Goal: Task Accomplishment & Management: Use online tool/utility

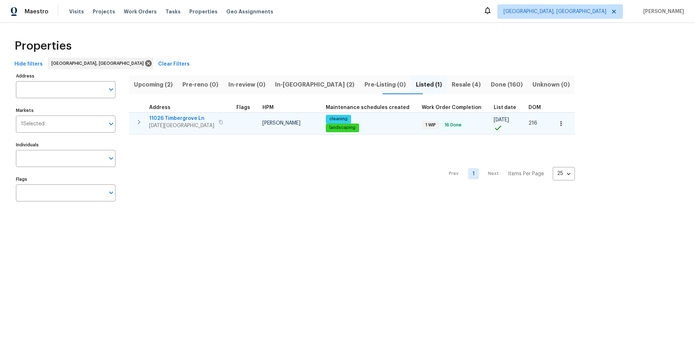
click at [177, 118] on span "11026 Timbergrove Ln" at bounding box center [181, 118] width 65 height 7
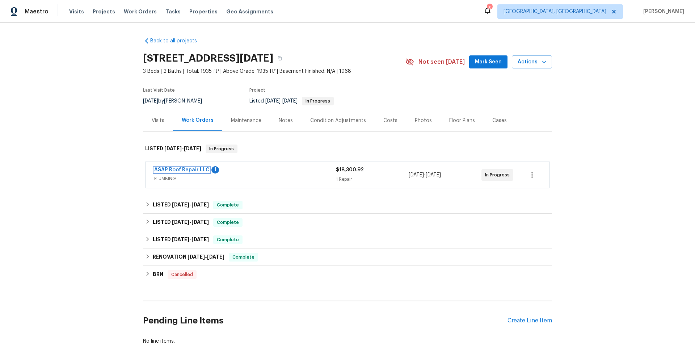
click at [192, 171] on link "ASAP Roof Repair LLC" at bounding box center [181, 169] width 55 height 5
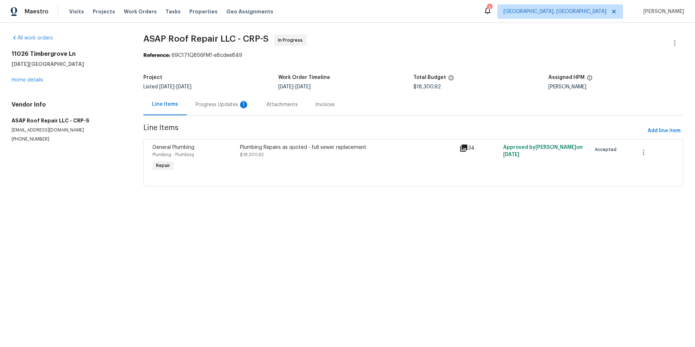
click at [209, 105] on div "Progress Updates 1" at bounding box center [223, 104] width 54 height 7
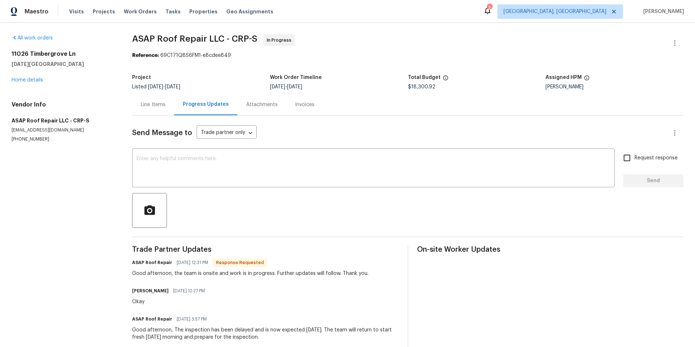
click at [157, 106] on div "Line Items" at bounding box center [153, 104] width 25 height 7
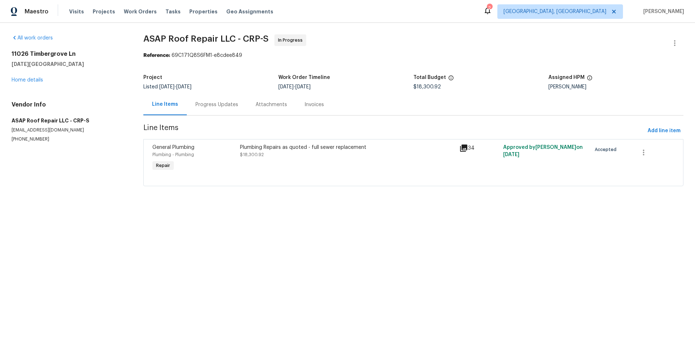
click at [306, 157] on div "Plumbing Repairs as quoted - full sewer replacement $18,300.92" at bounding box center [347, 151] width 215 height 14
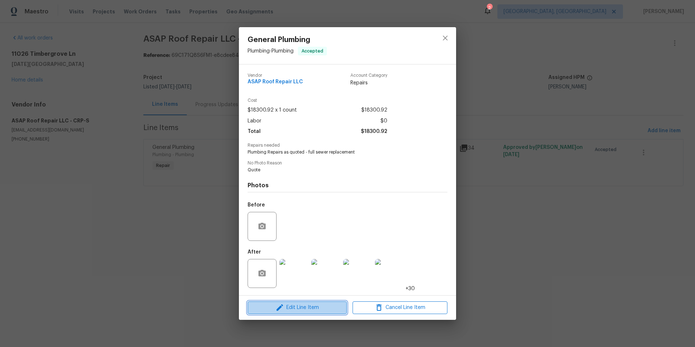
click at [317, 312] on button "Edit Line Item" at bounding box center [297, 307] width 99 height 13
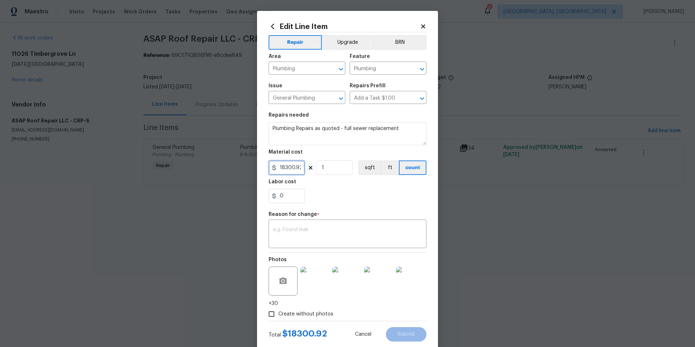
click at [298, 167] on input "18300.92" at bounding box center [287, 167] width 36 height 14
click at [299, 168] on input "18300.92" at bounding box center [287, 167] width 36 height 14
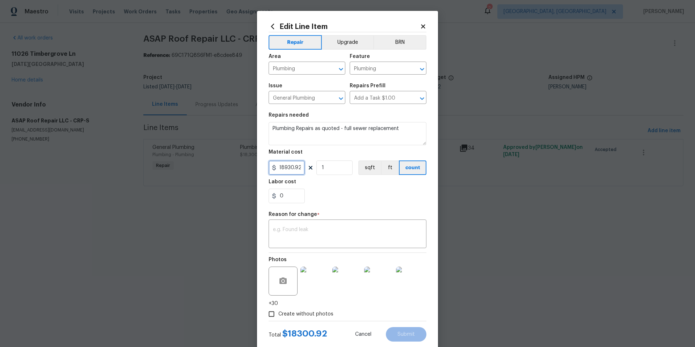
type input "18930.92"
click at [348, 206] on section "Repairs needed Plumbing Repairs as quoted - full sewer replacement Material cos…" at bounding box center [348, 157] width 158 height 99
click at [303, 229] on textarea at bounding box center [347, 234] width 149 height 15
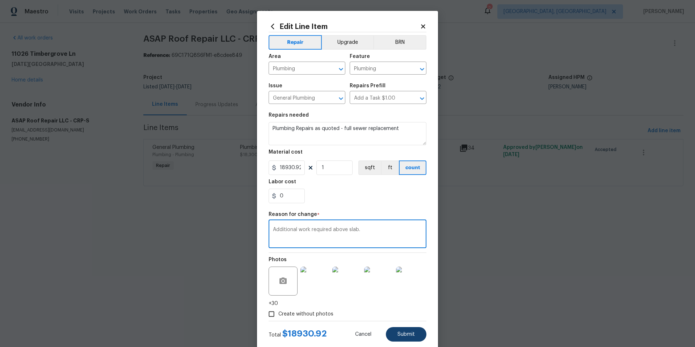
type textarea "Additional work required above slab."
click at [407, 334] on span "Submit" at bounding box center [406, 334] width 17 height 5
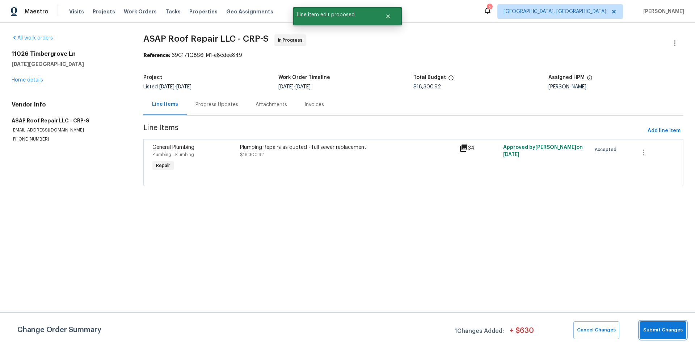
click at [665, 332] on span "Submit Changes" at bounding box center [663, 330] width 39 height 8
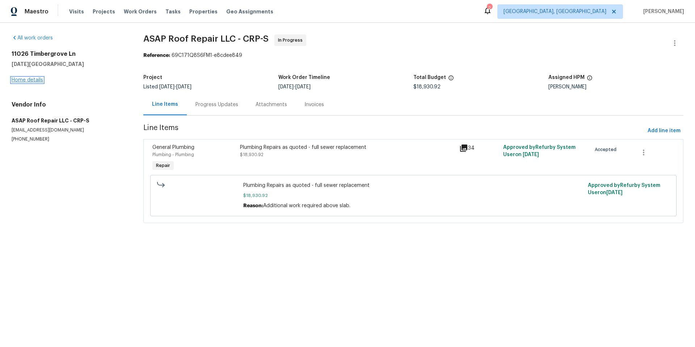
click at [32, 81] on link "Home details" at bounding box center [28, 80] width 32 height 5
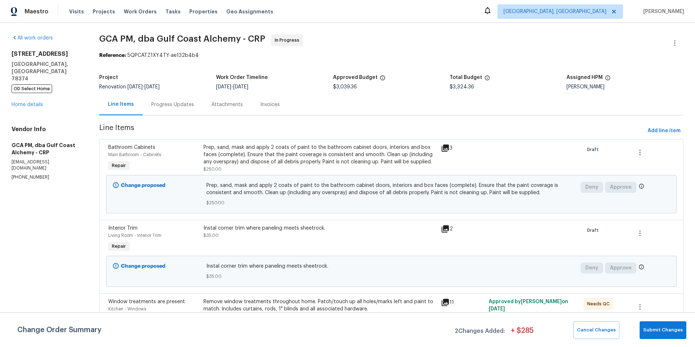
click at [32, 93] on div "215 Pecos Dr Portland, TX 78374 OD Select Home Home details" at bounding box center [47, 79] width 70 height 58
click at [33, 102] on link "Home details" at bounding box center [28, 104] width 32 height 5
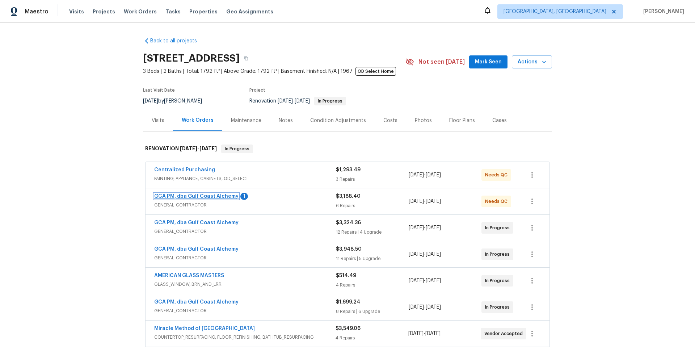
click at [207, 196] on link "GCA PM, dba Gulf Coast Alchemy" at bounding box center [196, 196] width 84 height 5
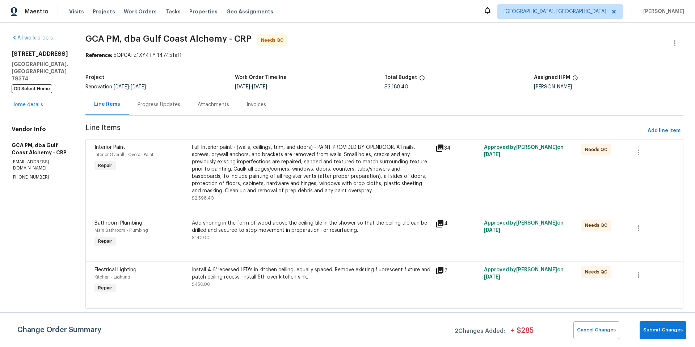
click at [171, 104] on div "Progress Updates" at bounding box center [159, 104] width 43 height 7
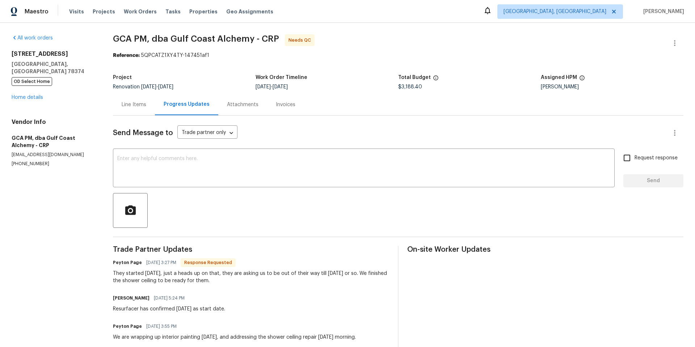
click at [132, 106] on div "Line Items" at bounding box center [134, 104] width 25 height 7
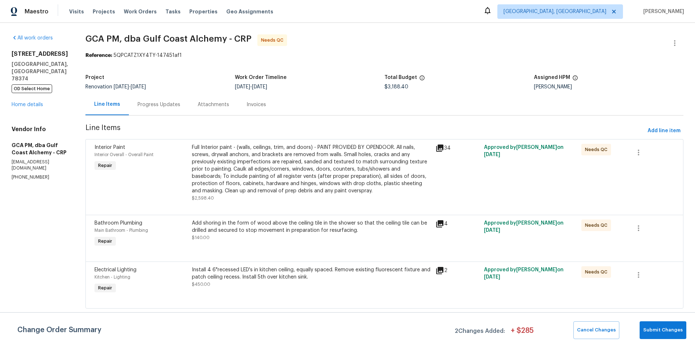
click at [177, 107] on div "Progress Updates" at bounding box center [159, 104] width 43 height 7
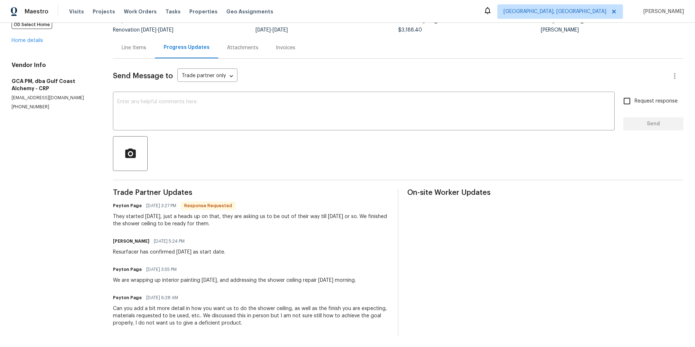
scroll to position [63, 0]
click at [124, 44] on div "Line Items" at bounding box center [134, 47] width 25 height 7
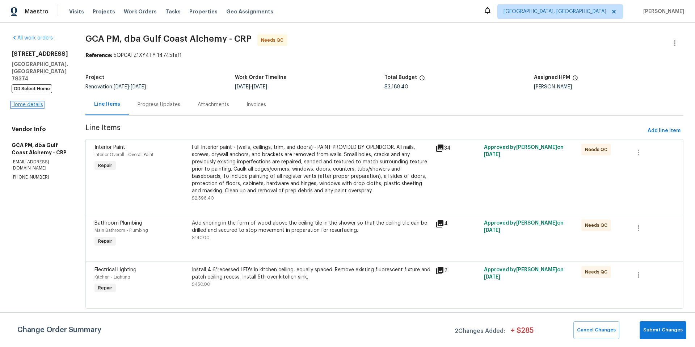
click at [34, 102] on link "Home details" at bounding box center [28, 104] width 32 height 5
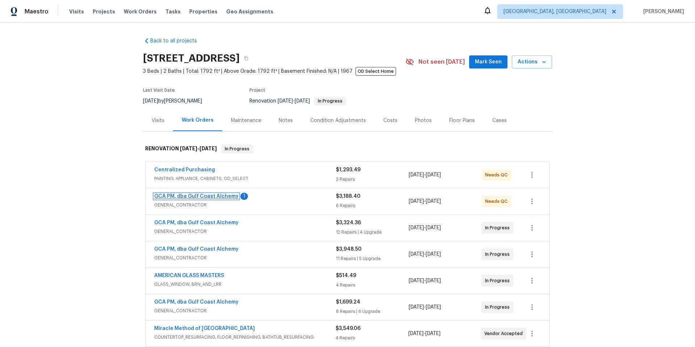
click at [198, 195] on link "GCA PM, dba Gulf Coast Alchemy" at bounding box center [196, 196] width 84 height 5
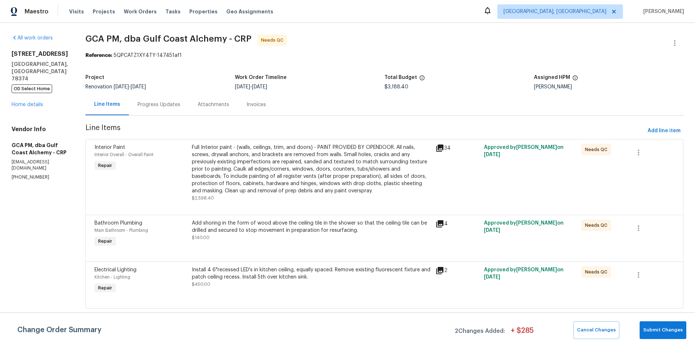
click at [271, 176] on div "Full Interior paint - (walls, ceilings, trim, and doors) - PAINT PROVIDED BY OP…" at bounding box center [311, 169] width 239 height 51
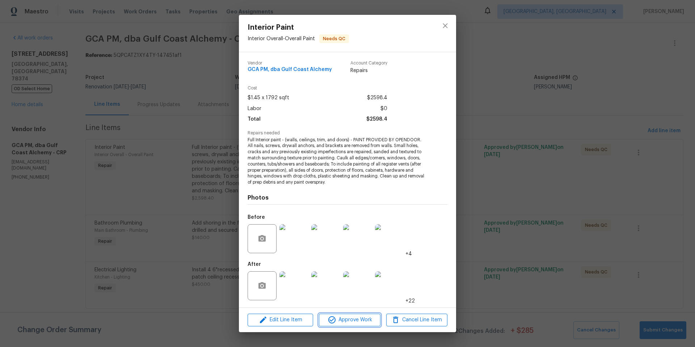
click at [367, 318] on span "Approve Work" at bounding box center [349, 319] width 57 height 9
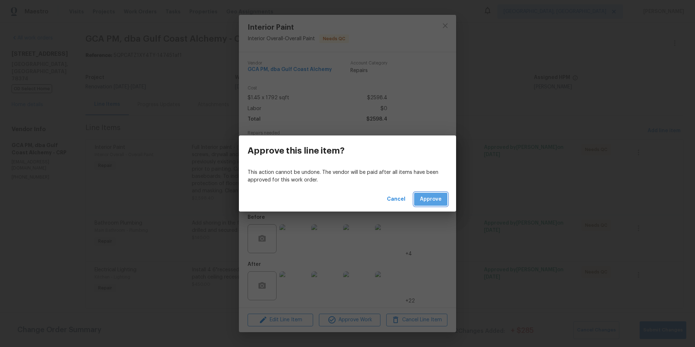
click at [434, 204] on button "Approve" at bounding box center [430, 199] width 33 height 13
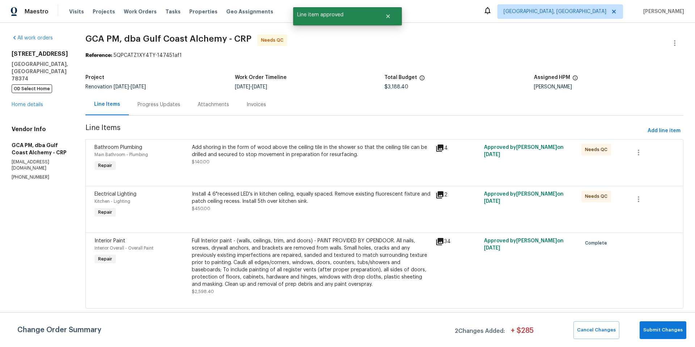
click at [271, 172] on div "Add shoring in the form of wood above the ceiling tile in the shower so that th…" at bounding box center [312, 158] width 244 height 33
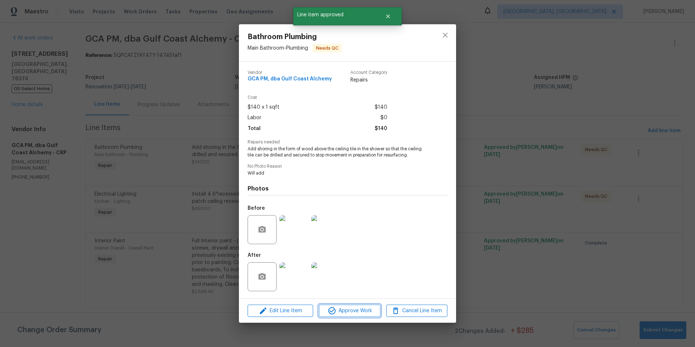
click at [340, 312] on span "Approve Work" at bounding box center [349, 310] width 57 height 9
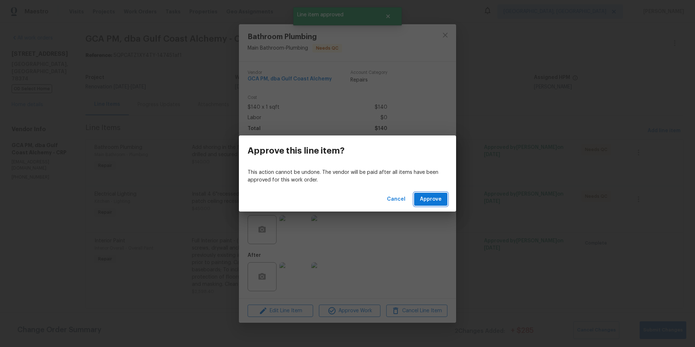
drag, startPoint x: 431, startPoint y: 201, endPoint x: 428, endPoint y: 204, distance: 4.1
click at [428, 204] on span "Approve" at bounding box center [431, 199] width 22 height 9
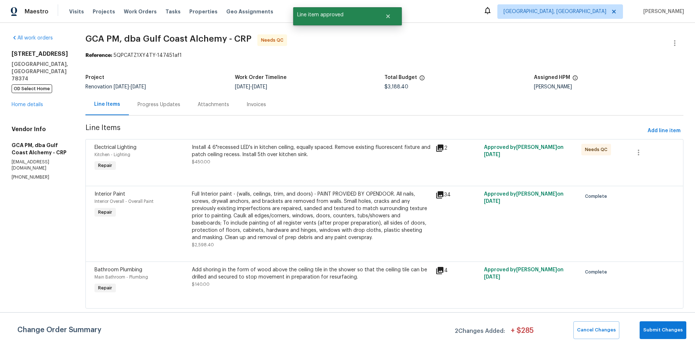
click at [260, 171] on div "Install 4 6"recessed LED's in kitchen ceiling, equally spaced. Remove existing …" at bounding box center [312, 158] width 244 height 33
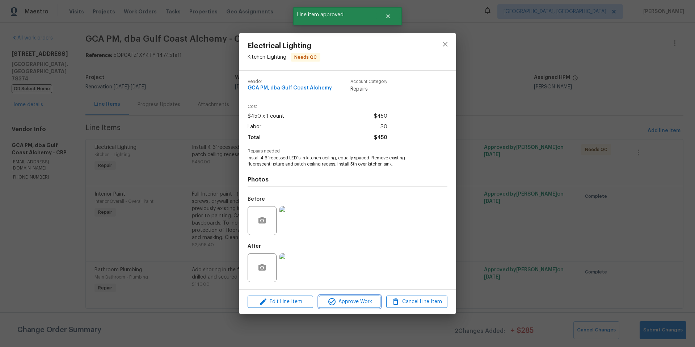
click at [339, 299] on span "Approve Work" at bounding box center [349, 301] width 57 height 9
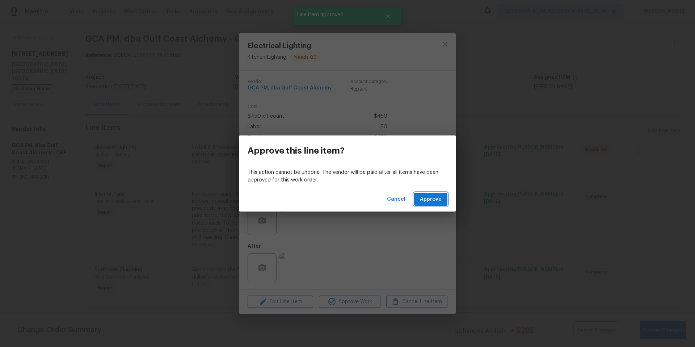
click at [436, 200] on span "Approve" at bounding box center [431, 199] width 22 height 9
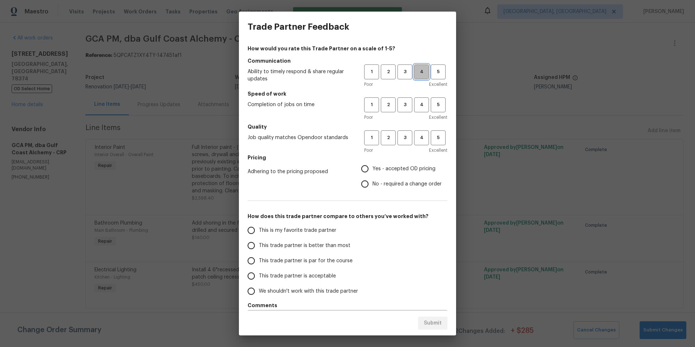
click at [421, 75] on span "4" at bounding box center [421, 72] width 13 height 8
click at [398, 109] on button "3" at bounding box center [405, 104] width 15 height 15
click at [398, 137] on span "3" at bounding box center [404, 138] width 13 height 8
click at [365, 182] on input "No - required a change order" at bounding box center [364, 183] width 15 height 15
radio input "true"
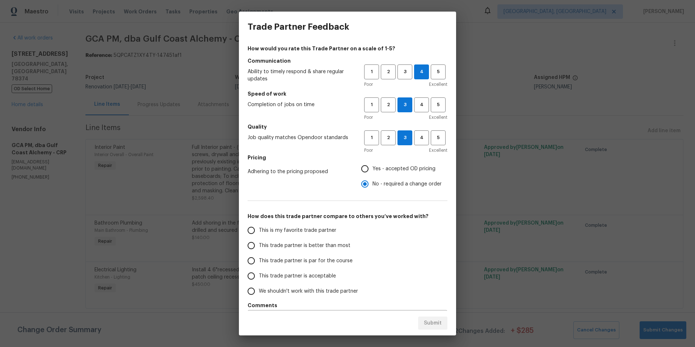
click at [277, 246] on span "This trade partner is better than most" at bounding box center [305, 246] width 92 height 8
click at [259, 246] on input "This trade partner is better than most" at bounding box center [251, 245] width 15 height 15
click at [440, 325] on span "Submit" at bounding box center [433, 323] width 18 height 9
radio input "true"
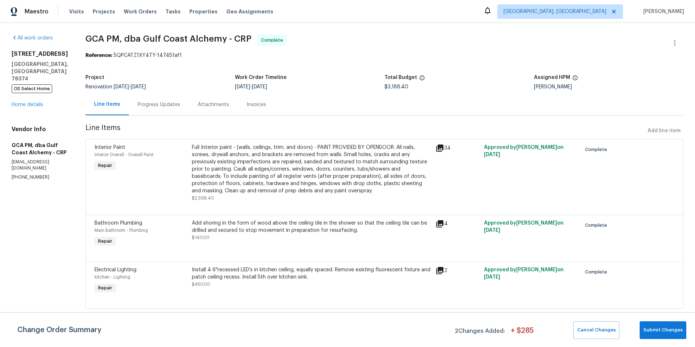
radio input "false"
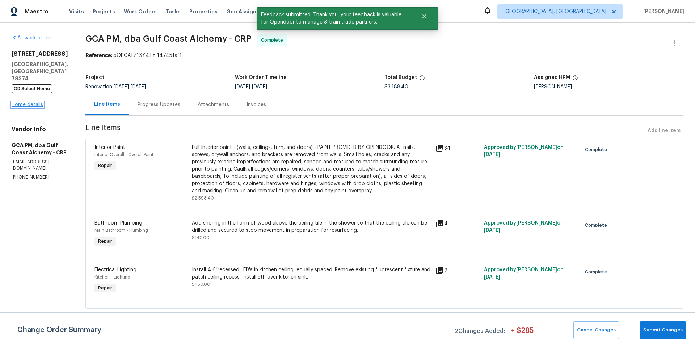
click at [40, 102] on link "Home details" at bounding box center [28, 104] width 32 height 5
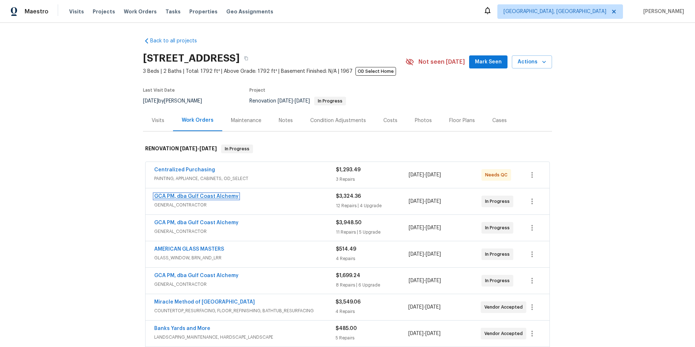
click at [201, 197] on link "GCA PM, dba Gulf Coast Alchemy" at bounding box center [196, 196] width 84 height 5
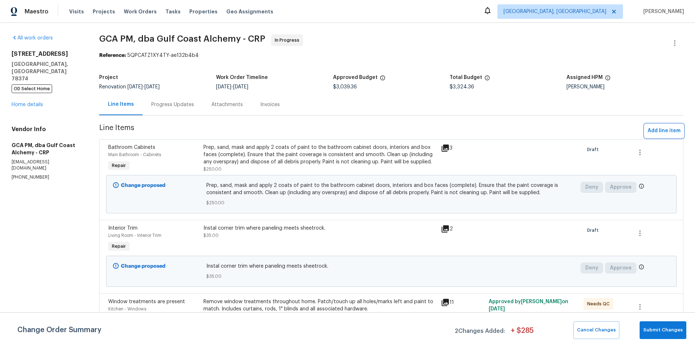
click at [648, 132] on span "Add line item" at bounding box center [664, 130] width 33 height 9
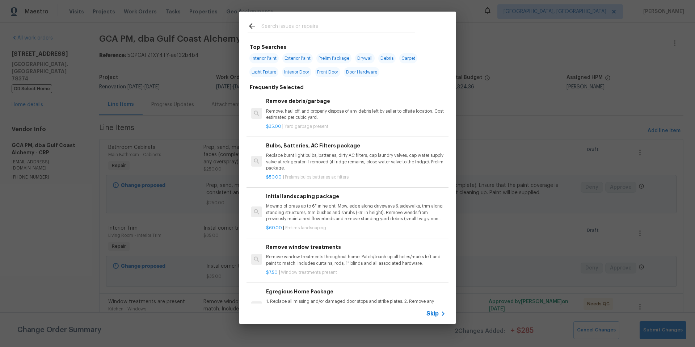
click at [270, 25] on input "text" at bounding box center [338, 27] width 154 height 11
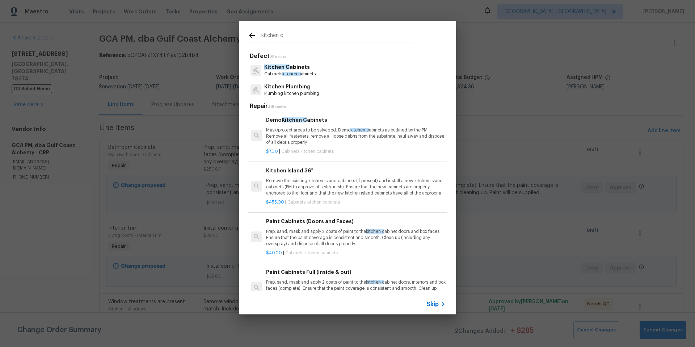
type input "kitchen c"
click at [312, 74] on p "Cabinets kitchen c abinets" at bounding box center [289, 74] width 51 height 6
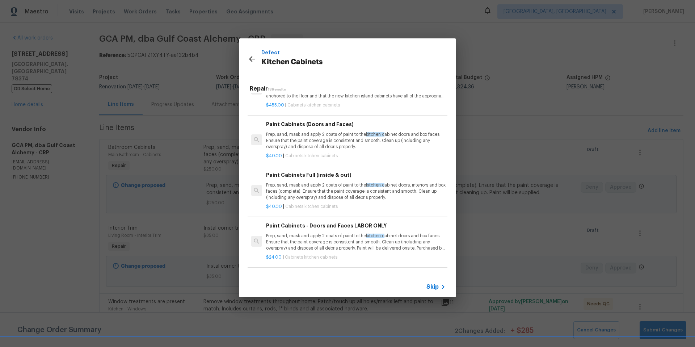
scroll to position [76, 0]
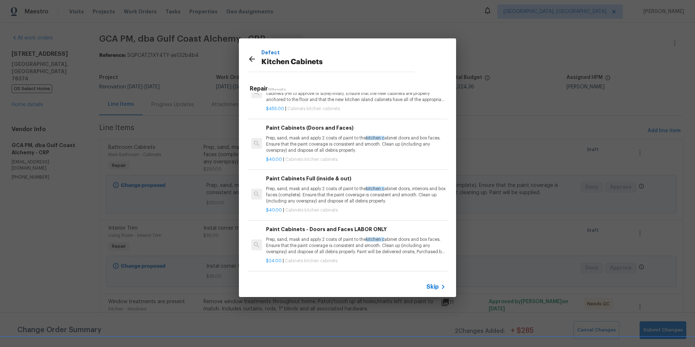
click at [328, 148] on p "Prep, sand, mask and apply 2 coats of paint to the kitchen c abinet doors and b…" at bounding box center [356, 144] width 180 height 18
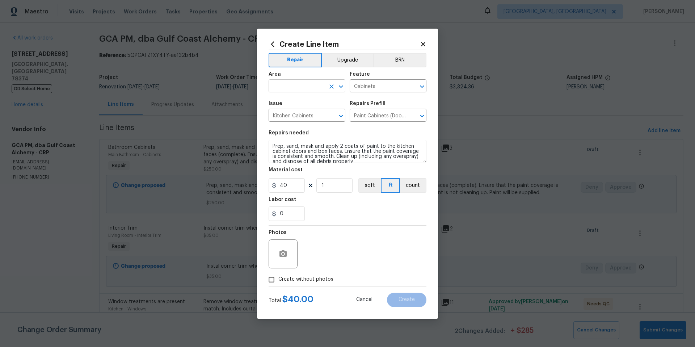
click at [279, 88] on input "text" at bounding box center [297, 86] width 56 height 11
click at [280, 102] on li "Kitchen" at bounding box center [307, 103] width 77 height 12
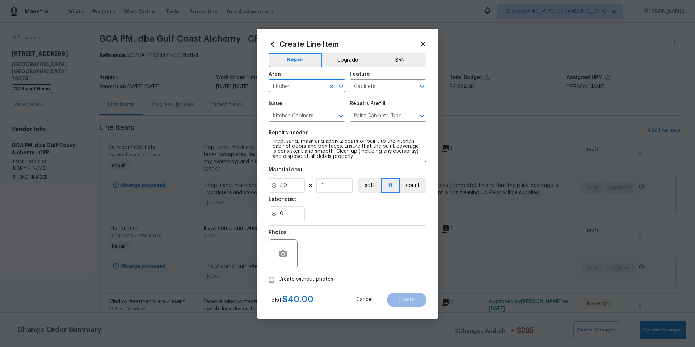
type input "Kitchen"
click at [361, 156] on textarea "Prep, sand, mask and apply 2 coats of paint to the kitchen cabinet doors and bo…" at bounding box center [348, 151] width 158 height 23
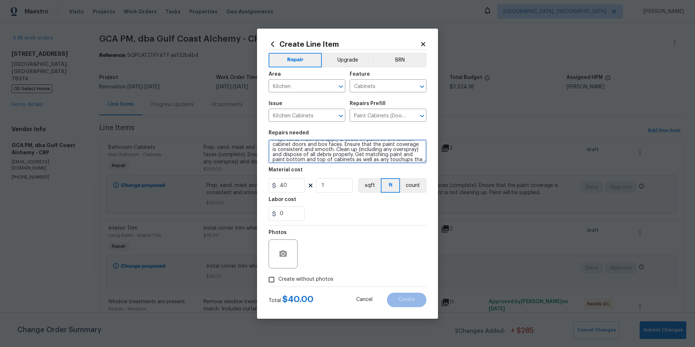
scroll to position [12, 0]
type textarea "Prep, sand, mask and apply 2 coats of paint to the kitchen cabinet doors and bo…"
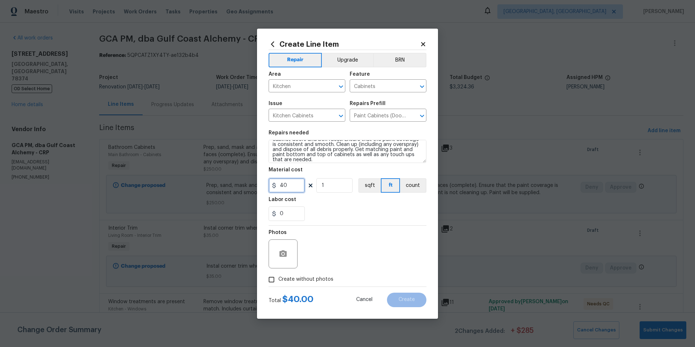
click at [293, 188] on input "40" at bounding box center [287, 185] width 36 height 14
type input "200"
click at [412, 182] on button "count" at bounding box center [413, 185] width 26 height 14
click at [284, 256] on icon "button" at bounding box center [283, 253] width 7 height 7
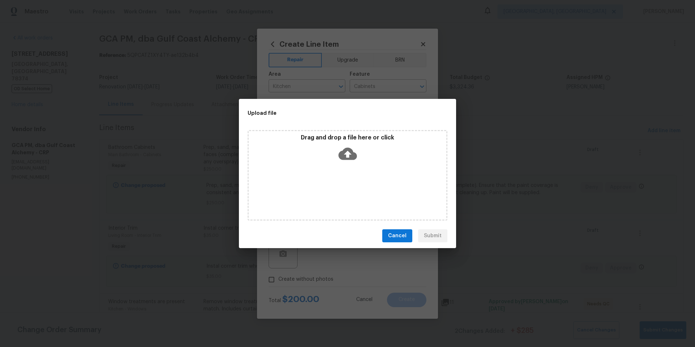
click at [355, 152] on icon at bounding box center [348, 154] width 18 height 18
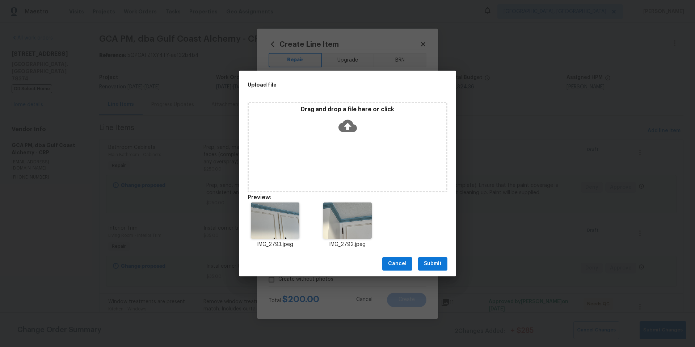
click at [439, 264] on span "Submit" at bounding box center [433, 263] width 18 height 9
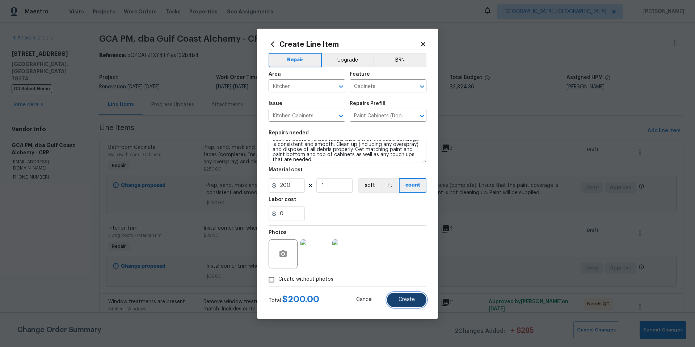
click at [418, 301] on button "Create" at bounding box center [406, 300] width 39 height 14
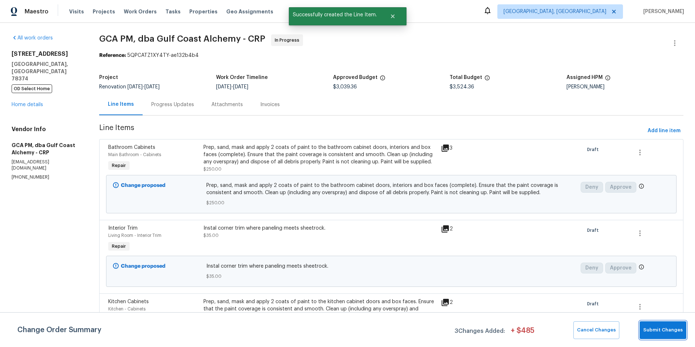
click at [658, 326] on span "Submit Changes" at bounding box center [663, 330] width 39 height 8
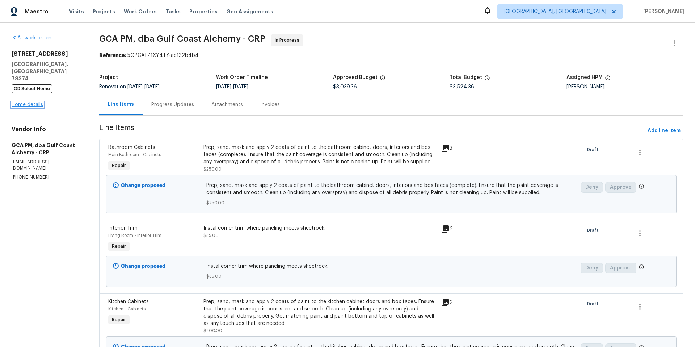
click at [39, 102] on link "Home details" at bounding box center [28, 104] width 32 height 5
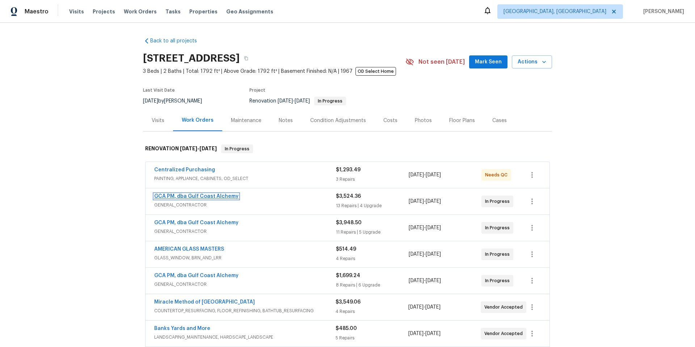
click at [193, 196] on link "GCA PM, dba Gulf Coast Alchemy" at bounding box center [196, 196] width 84 height 5
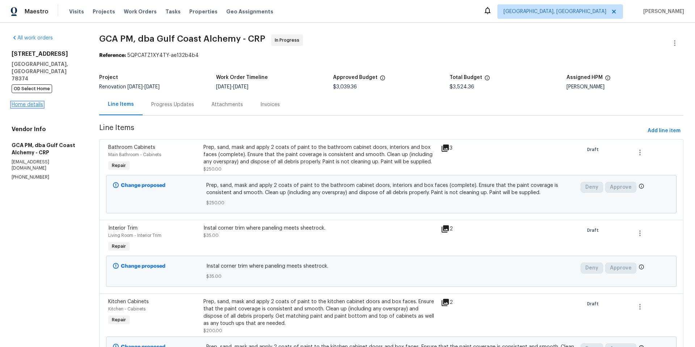
click at [37, 102] on link "Home details" at bounding box center [28, 104] width 32 height 5
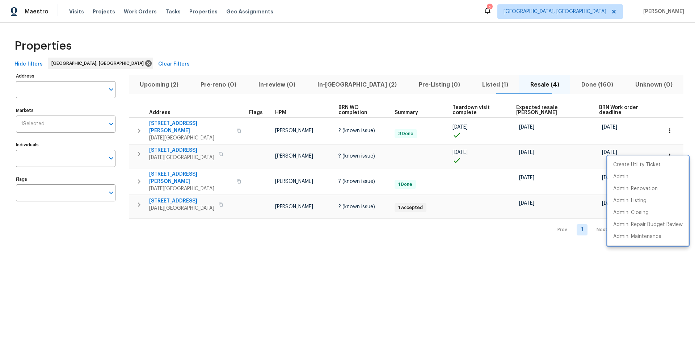
click at [393, 147] on div at bounding box center [347, 173] width 695 height 347
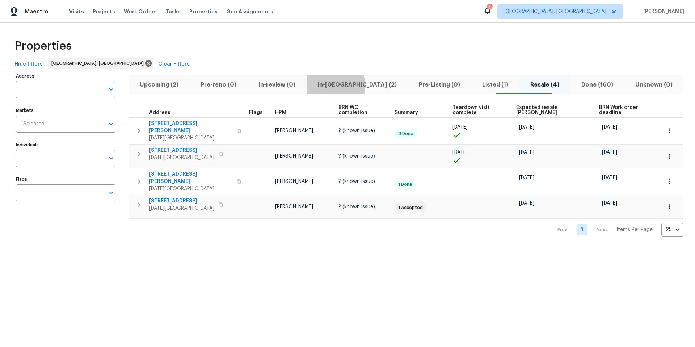
click at [343, 86] on span "In-[GEOGRAPHIC_DATA] (2)" at bounding box center [357, 85] width 93 height 10
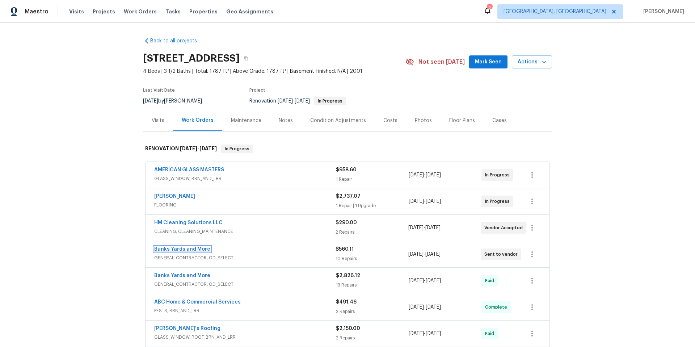
click at [188, 250] on link "Banks Yards and More" at bounding box center [182, 249] width 56 height 5
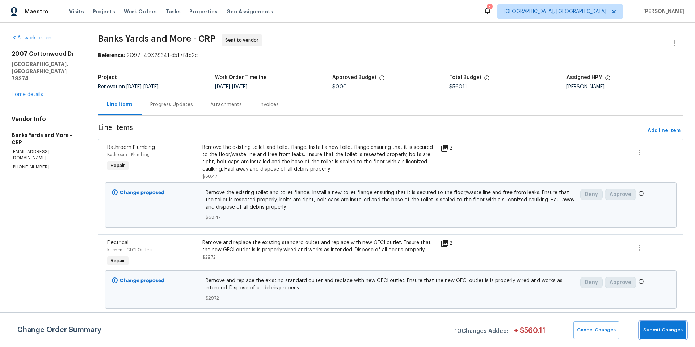
click at [659, 327] on span "Submit Changes" at bounding box center [663, 330] width 39 height 8
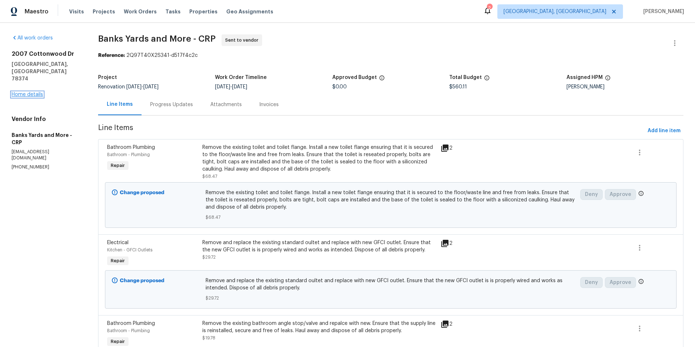
click at [38, 92] on link "Home details" at bounding box center [28, 94] width 32 height 5
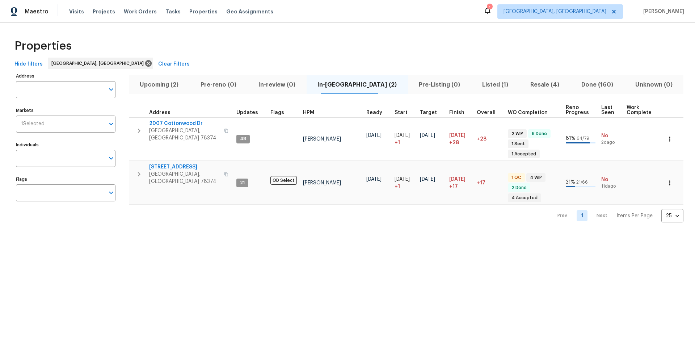
click at [526, 85] on span "Resale (4)" at bounding box center [545, 85] width 42 height 10
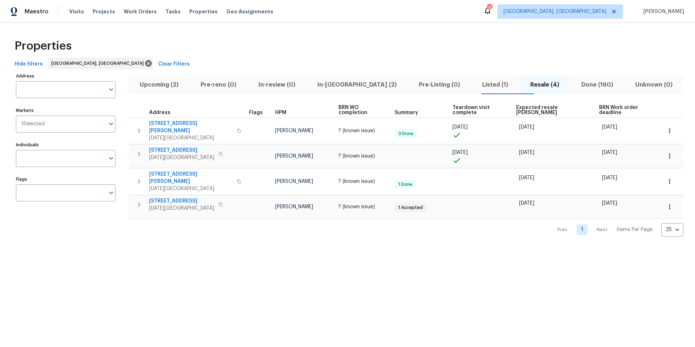
click at [476, 84] on span "Listed (1)" at bounding box center [495, 85] width 39 height 10
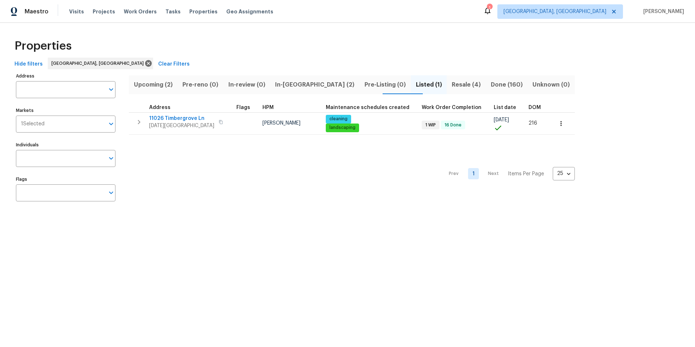
click at [451, 84] on span "Resale (4)" at bounding box center [466, 85] width 30 height 10
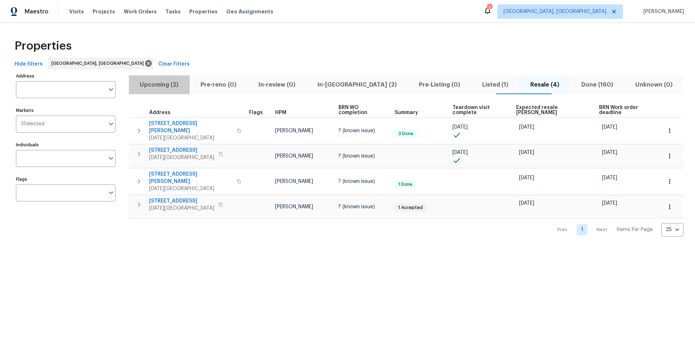
click at [147, 85] on span "Upcoming (2)" at bounding box center [159, 85] width 52 height 10
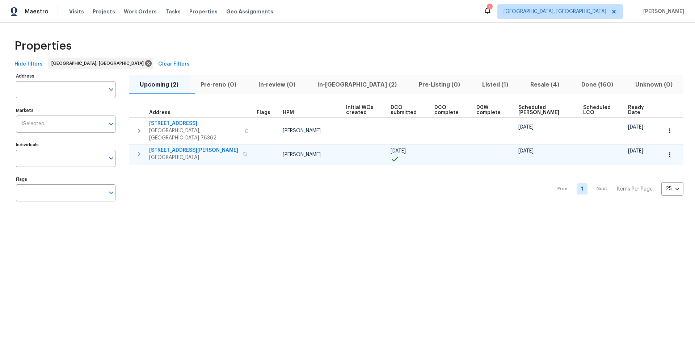
click at [243, 152] on icon "button" at bounding box center [245, 154] width 4 height 4
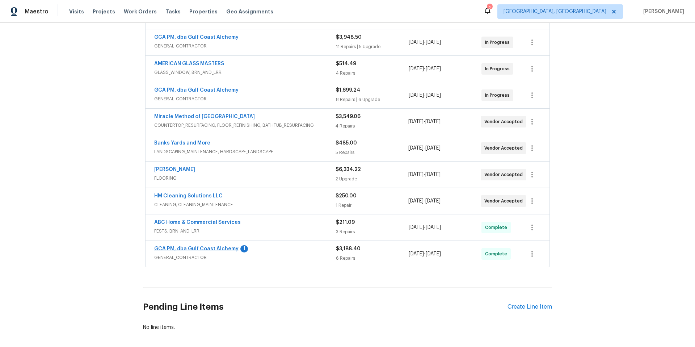
scroll to position [219, 0]
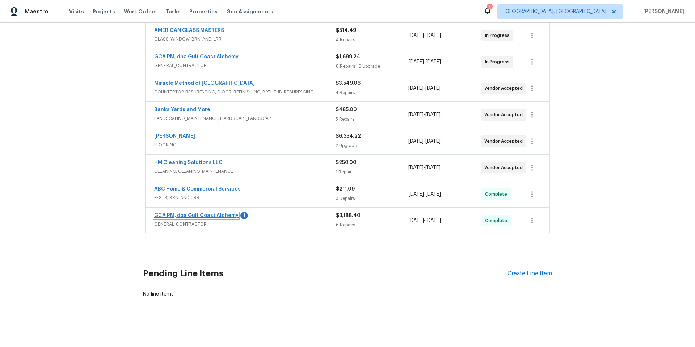
click at [224, 216] on link "GCA PM, dba Gulf Coast Alchemy" at bounding box center [196, 215] width 84 height 5
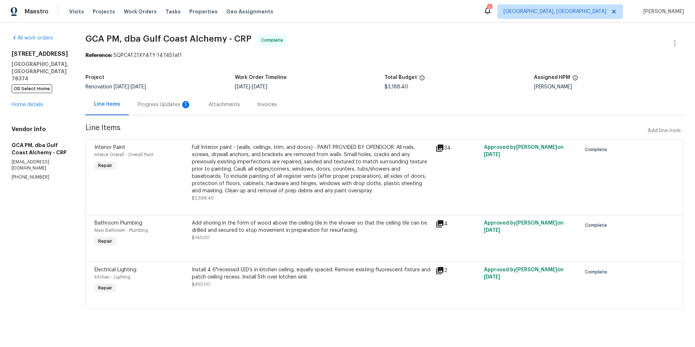
click at [169, 103] on div "Progress Updates 1" at bounding box center [165, 104] width 54 height 7
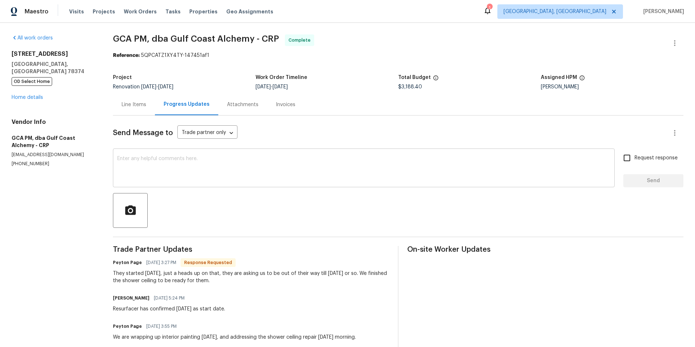
click at [181, 169] on textarea at bounding box center [363, 168] width 493 height 25
click at [41, 95] on link "Home details" at bounding box center [28, 97] width 32 height 5
